Goal: Find specific page/section

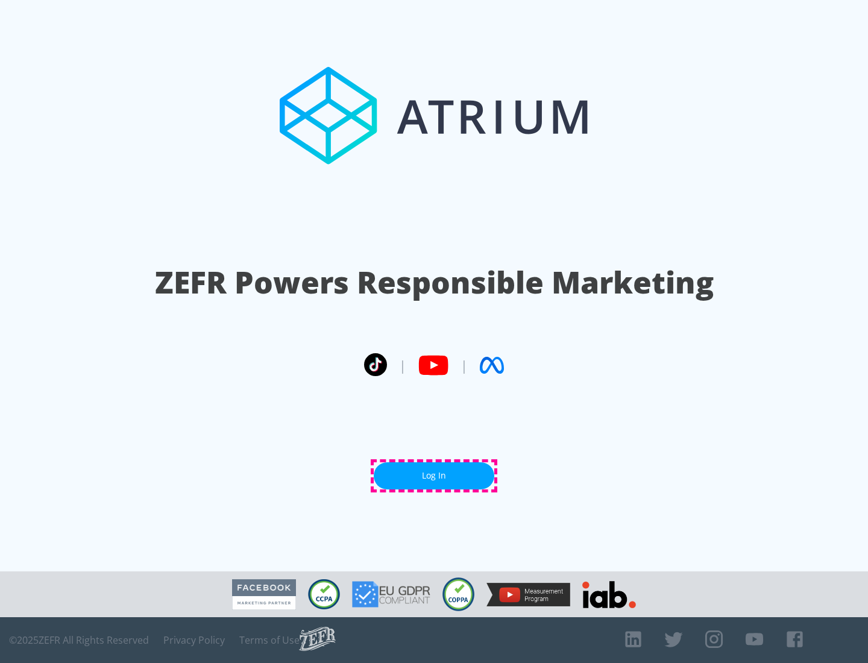
click at [434, 475] on link "Log In" at bounding box center [434, 475] width 121 height 27
